Goal: Information Seeking & Learning: Find specific fact

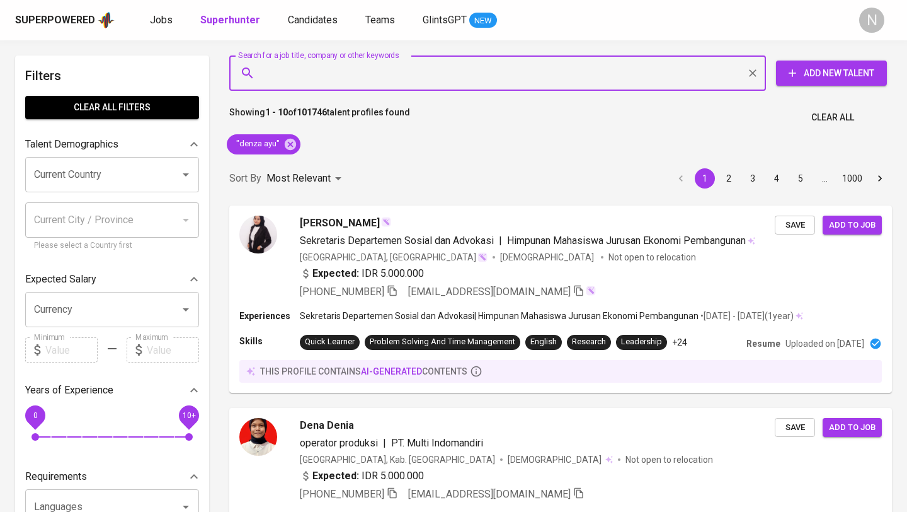
click at [338, 73] on input "Search for a job title, company or other keywords" at bounding box center [500, 73] width 481 height 24
click at [290, 146] on icon at bounding box center [291, 144] width 14 height 14
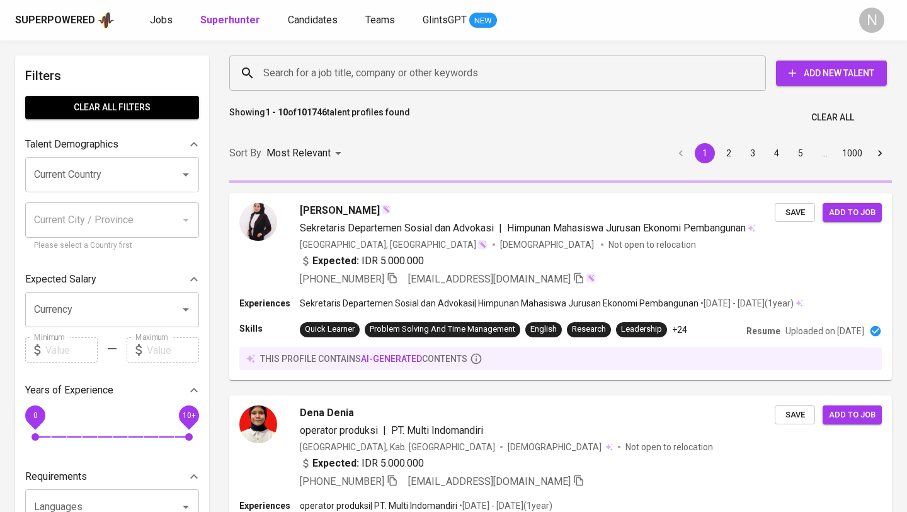
click at [291, 72] on input "Search for a job title, company or other keywords" at bounding box center [500, 73] width 481 height 24
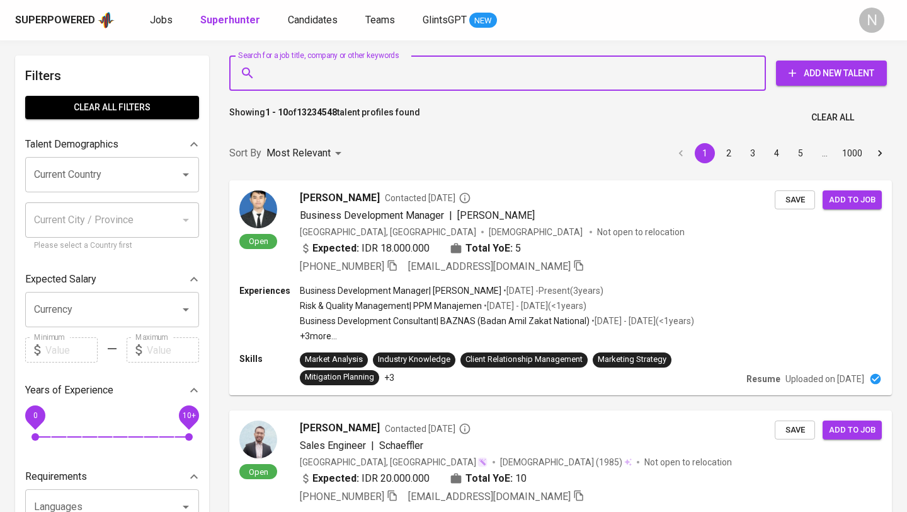
paste input "[EMAIL_ADDRESS][DOMAIN_NAME]"
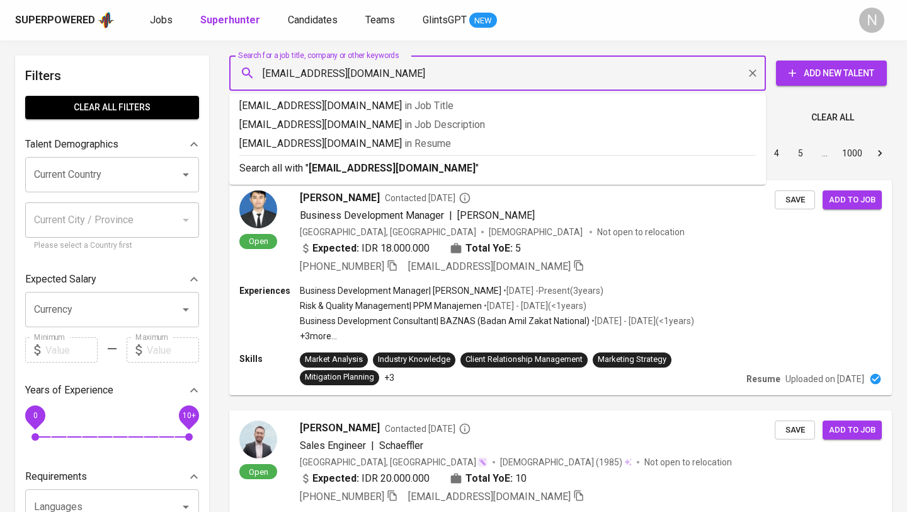
type input "[EMAIL_ADDRESS][DOMAIN_NAME]"
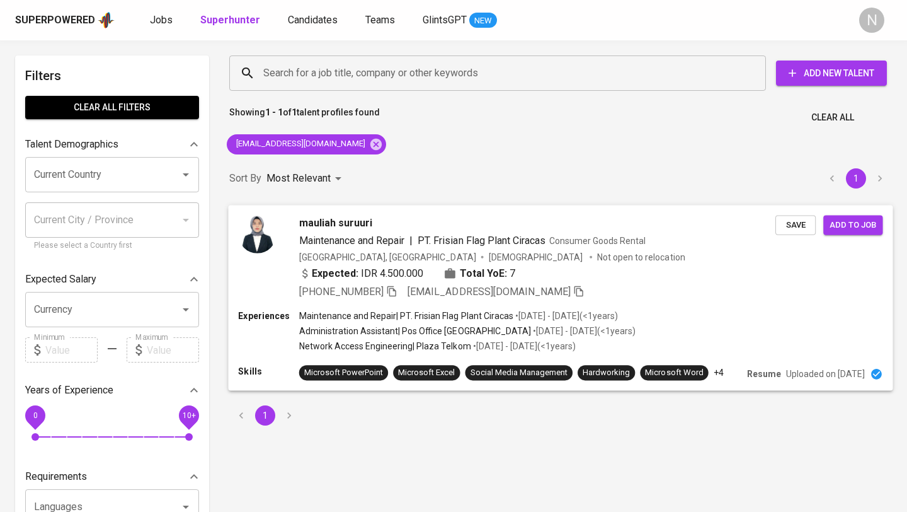
click at [632, 308] on div "mauliah suruuri Maintenance and Repair | PT. Frisian Flag Plant Ciracas Consume…" at bounding box center [560, 257] width 665 height 105
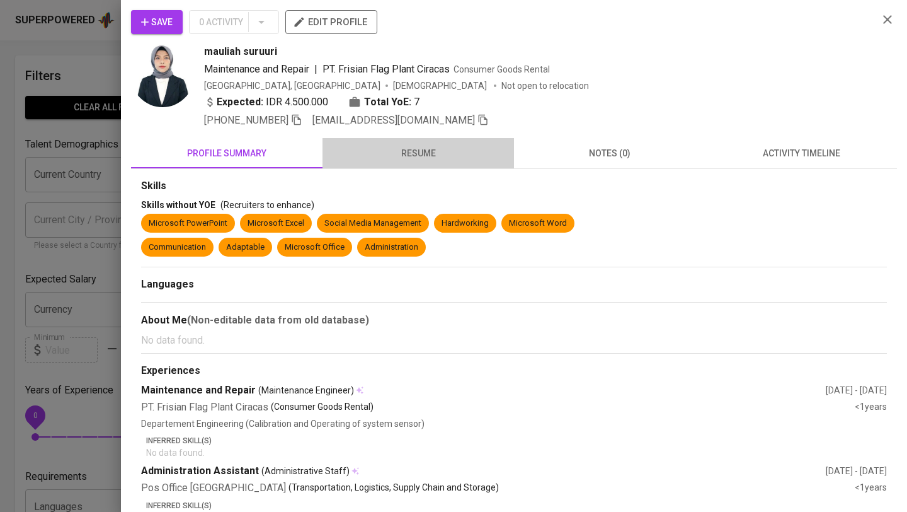
click at [423, 158] on span "resume" at bounding box center [418, 154] width 176 height 16
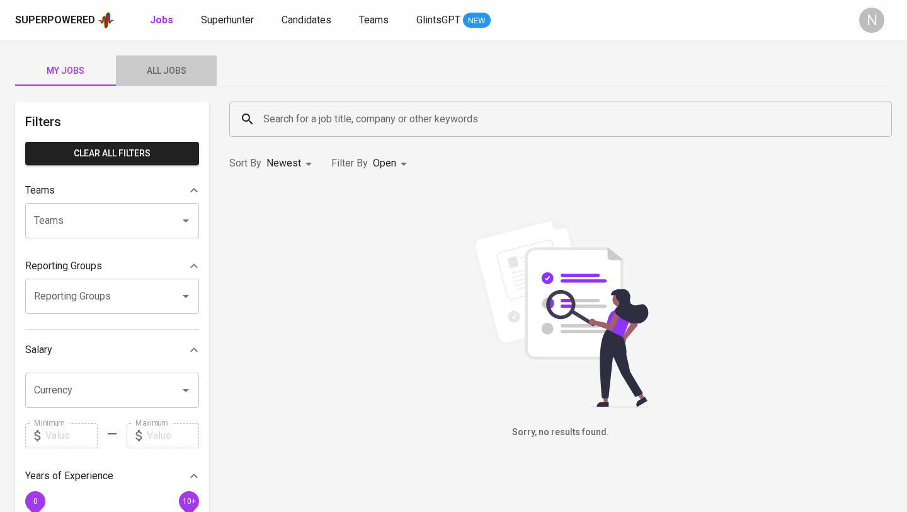
click at [156, 78] on button "All Jobs" at bounding box center [166, 70] width 101 height 30
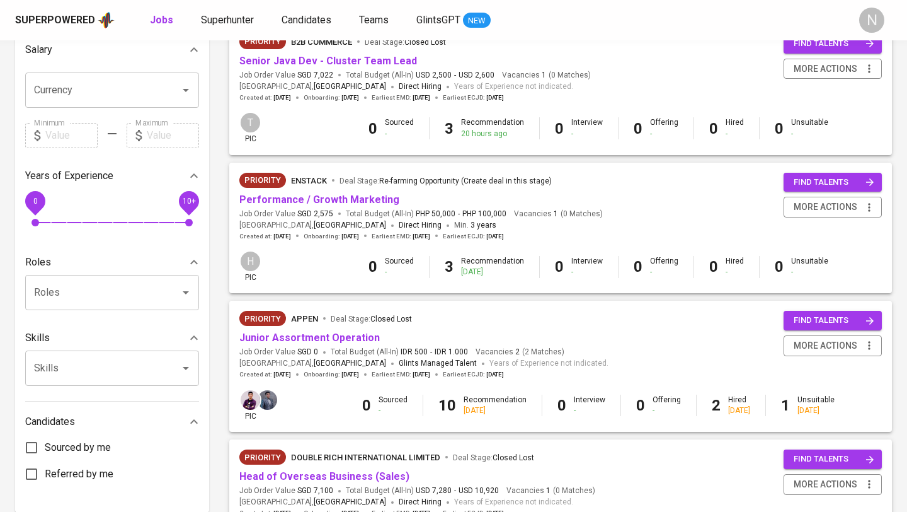
scroll to position [324, 0]
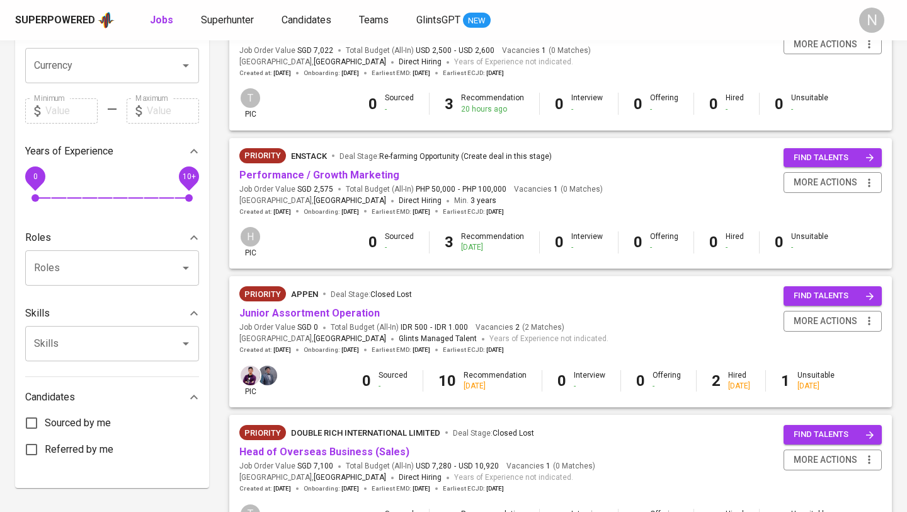
click at [652, 168] on div "Priority Enstack Deal Stage : Re-farming Opportunity (Create deal in this stage…" at bounding box center [560, 182] width 643 height 68
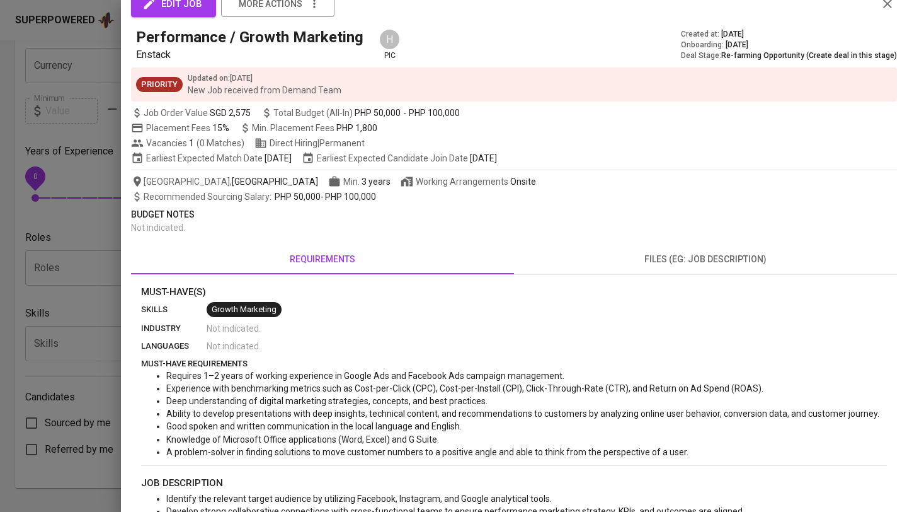
scroll to position [0, 0]
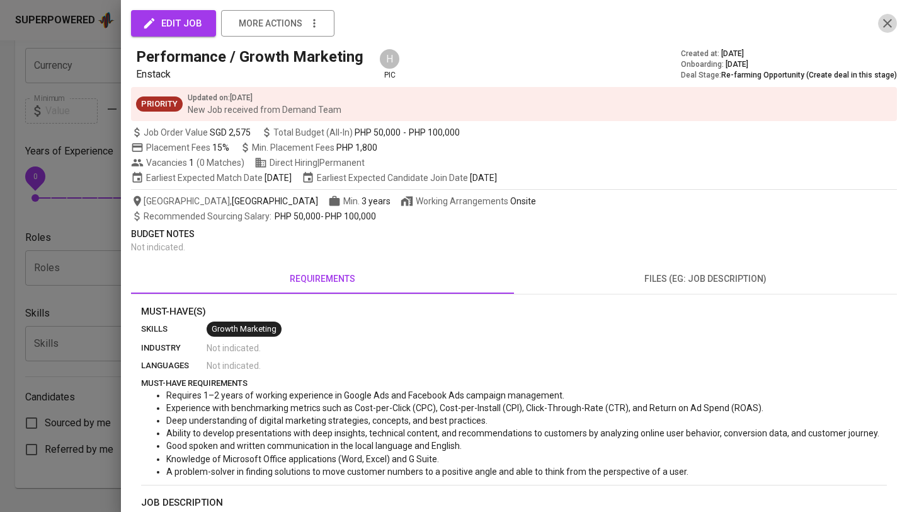
click at [891, 20] on icon "button" at bounding box center [887, 23] width 9 height 9
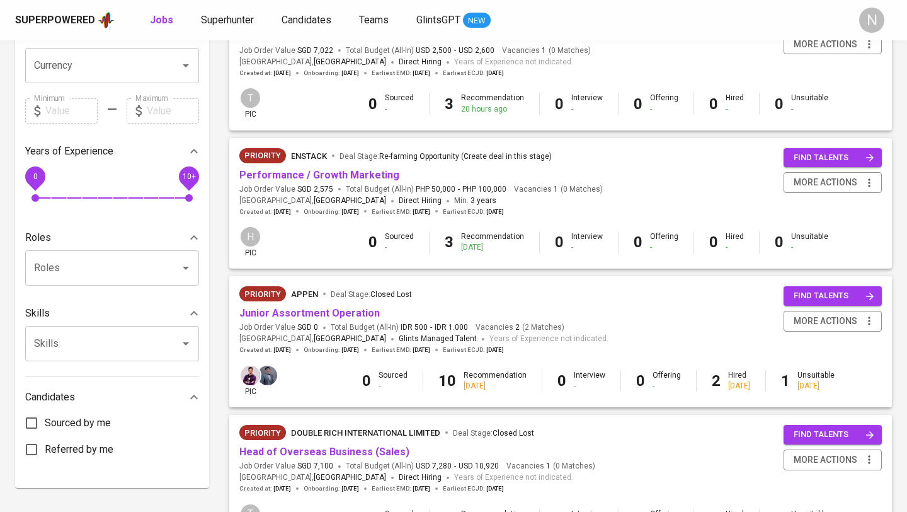
click at [497, 243] on div "2 days ago" at bounding box center [492, 247] width 63 height 11
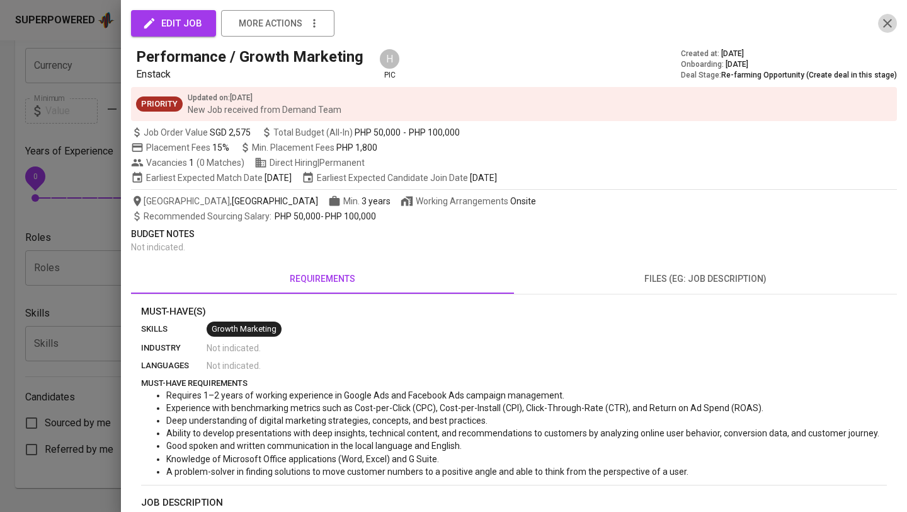
click at [890, 25] on icon "button" at bounding box center [887, 23] width 9 height 9
